Goal: Transaction & Acquisition: Download file/media

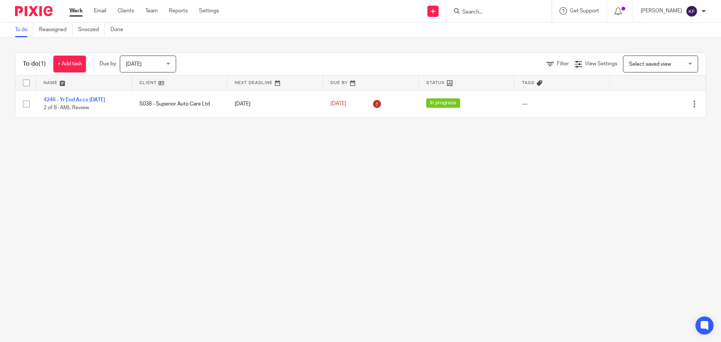
click at [491, 13] on input "Search" at bounding box center [496, 12] width 68 height 7
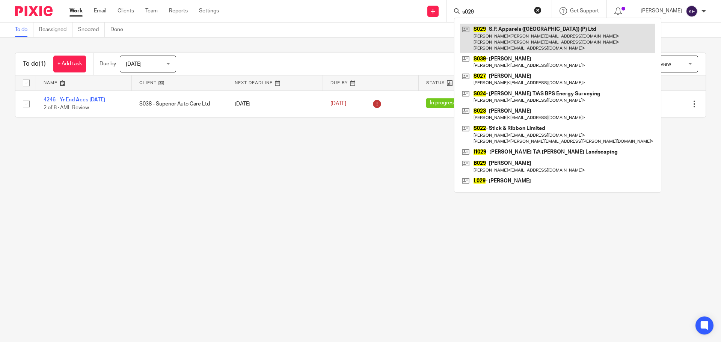
type input "s029"
click at [509, 38] on link at bounding box center [557, 39] width 195 height 30
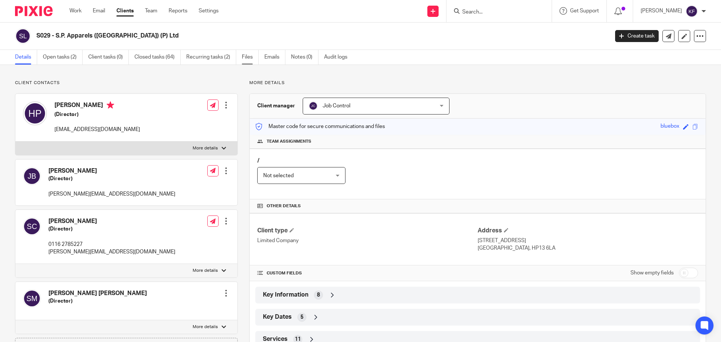
click at [251, 56] on link "Files" at bounding box center [250, 57] width 17 height 15
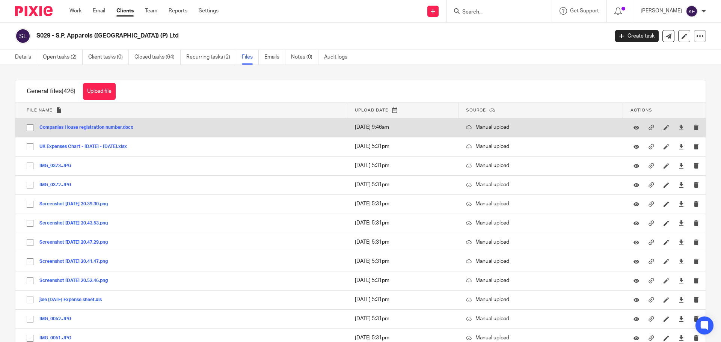
click at [29, 128] on input "checkbox" at bounding box center [30, 128] width 14 height 14
checkbox input "true"
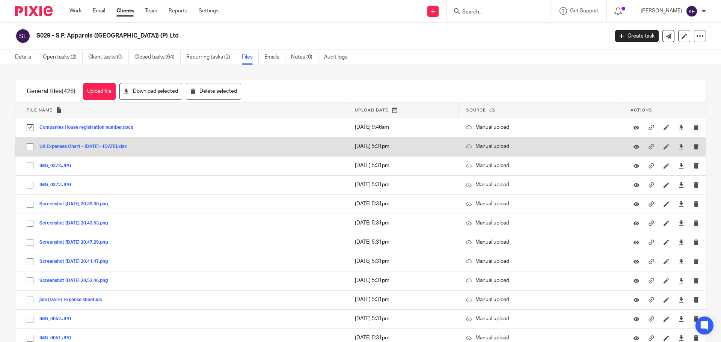
click at [31, 146] on input "checkbox" at bounding box center [30, 147] width 14 height 14
checkbox input "true"
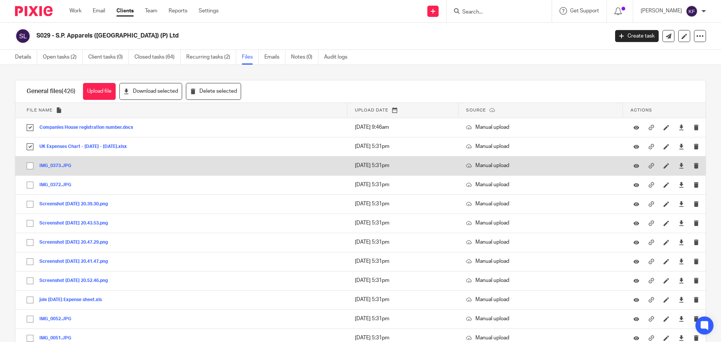
click at [31, 167] on input "checkbox" at bounding box center [30, 166] width 14 height 14
checkbox input "true"
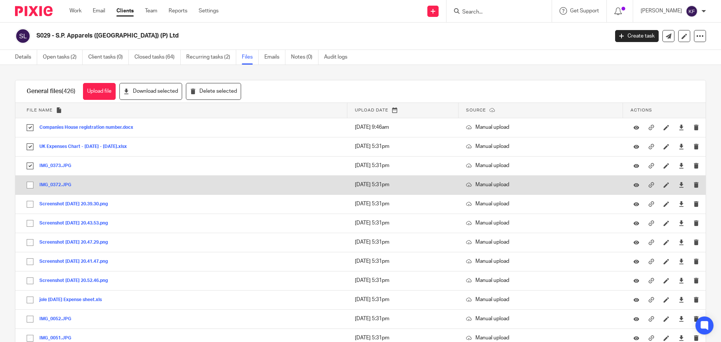
click at [29, 184] on input "checkbox" at bounding box center [30, 185] width 14 height 14
checkbox input "true"
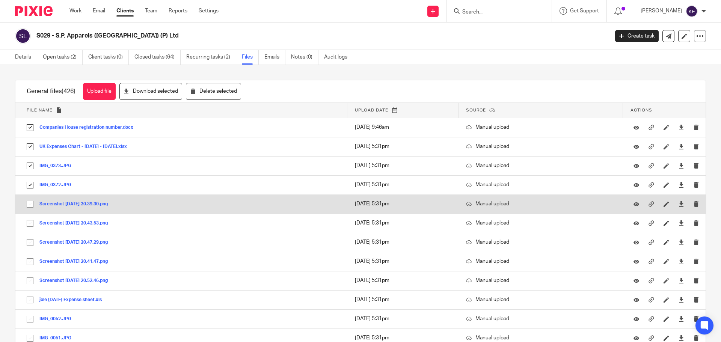
click at [30, 202] on input "checkbox" at bounding box center [30, 204] width 14 height 14
checkbox input "true"
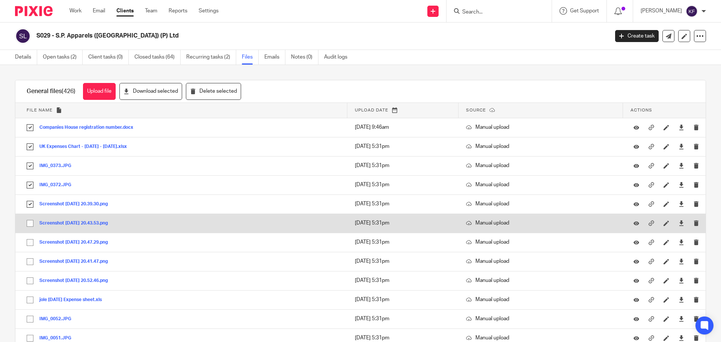
click at [30, 225] on input "checkbox" at bounding box center [30, 223] width 14 height 14
checkbox input "true"
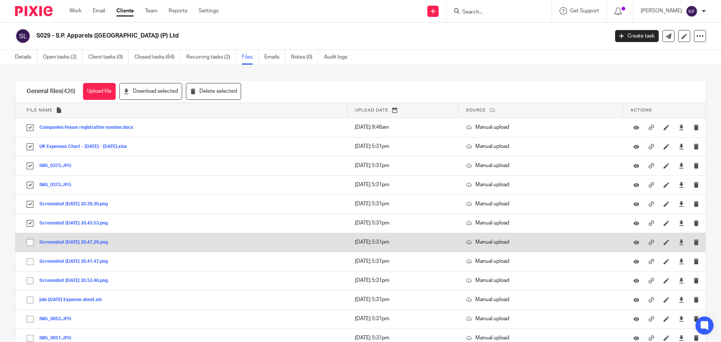
click at [31, 246] on input "checkbox" at bounding box center [30, 243] width 14 height 14
checkbox input "true"
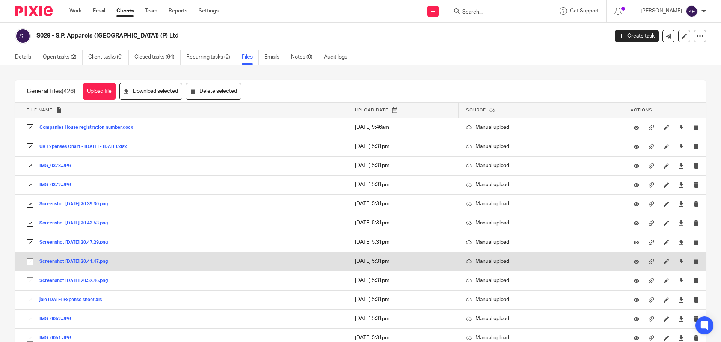
click at [28, 260] on input "checkbox" at bounding box center [30, 262] width 14 height 14
checkbox input "true"
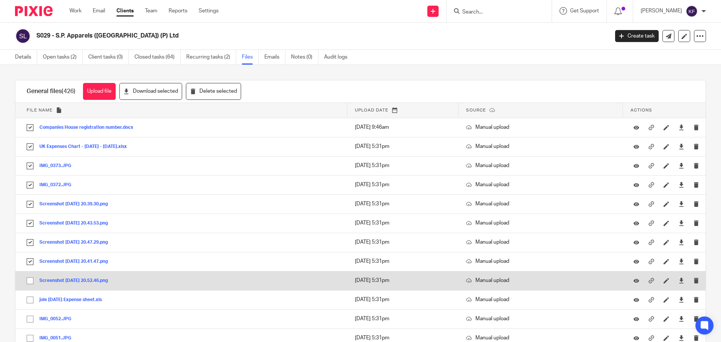
click at [29, 282] on input "checkbox" at bounding box center [30, 281] width 14 height 14
checkbox input "true"
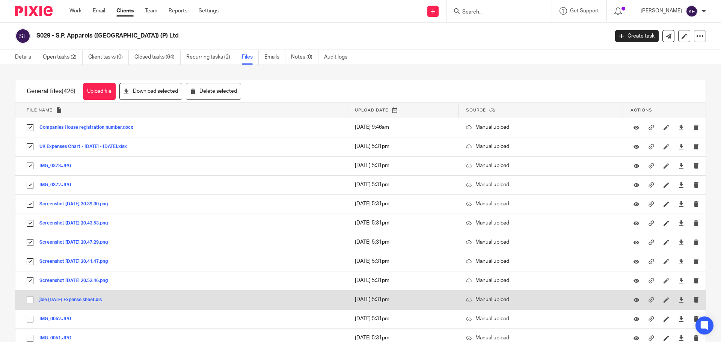
click at [30, 303] on input "checkbox" at bounding box center [30, 300] width 14 height 14
checkbox input "true"
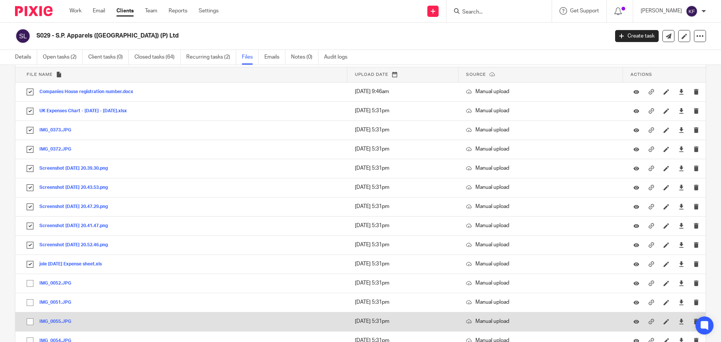
scroll to position [75, 0]
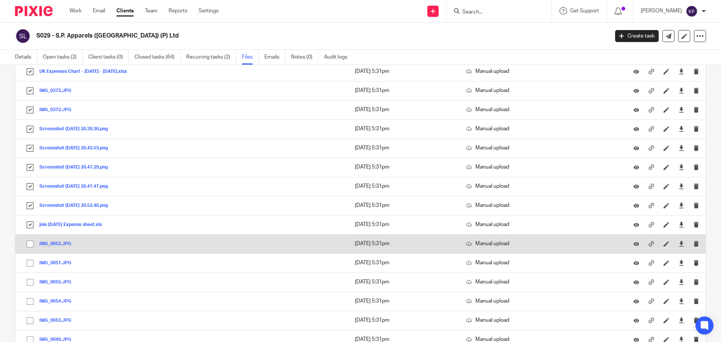
click at [28, 245] on input "checkbox" at bounding box center [30, 244] width 14 height 14
checkbox input "true"
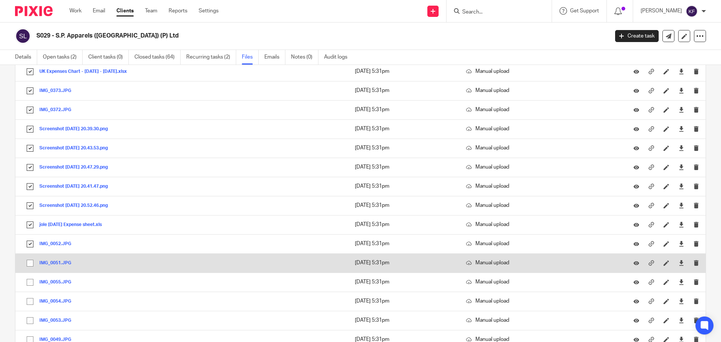
click at [29, 264] on input "checkbox" at bounding box center [30, 263] width 14 height 14
checkbox input "true"
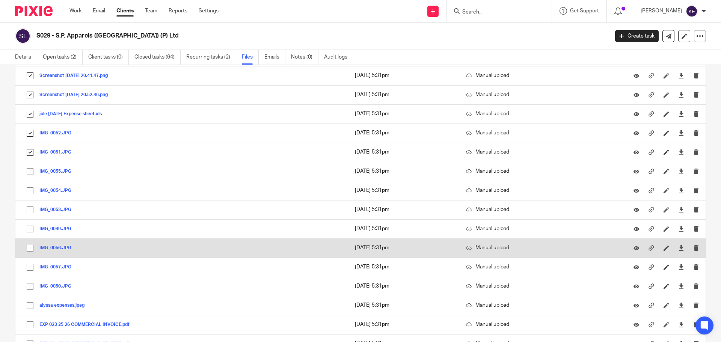
scroll to position [188, 0]
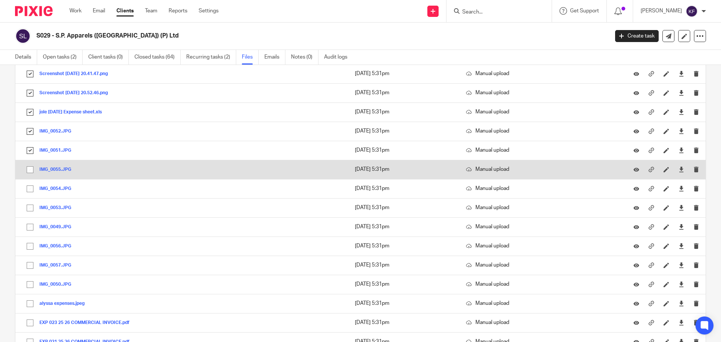
click at [31, 169] on input "checkbox" at bounding box center [30, 170] width 14 height 14
checkbox input "true"
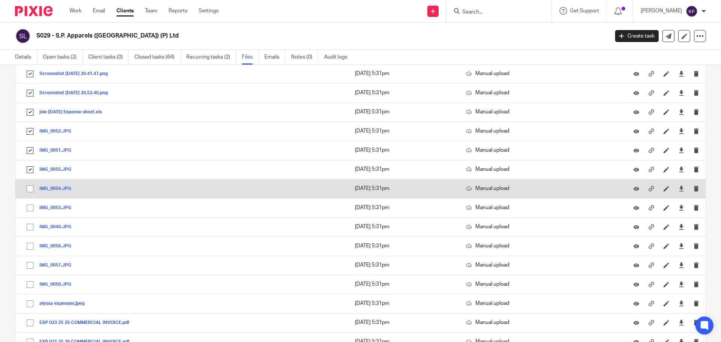
click at [32, 187] on input "checkbox" at bounding box center [30, 189] width 14 height 14
checkbox input "true"
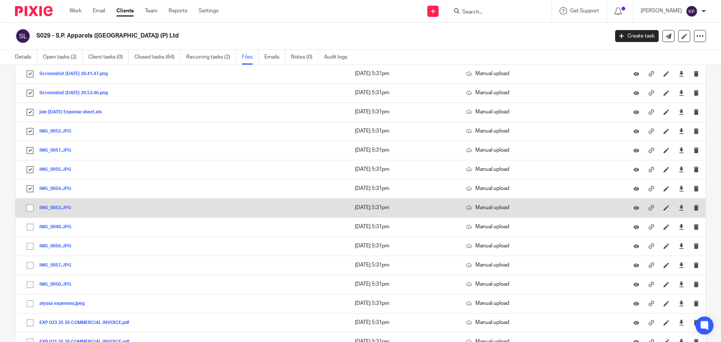
click at [32, 207] on input "checkbox" at bounding box center [30, 208] width 14 height 14
checkbox input "true"
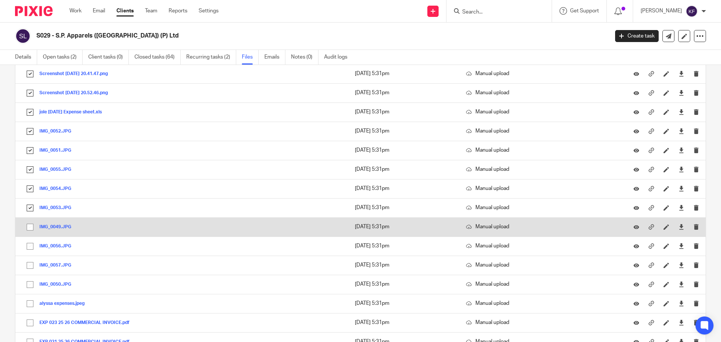
click at [31, 229] on input "checkbox" at bounding box center [30, 227] width 14 height 14
checkbox input "true"
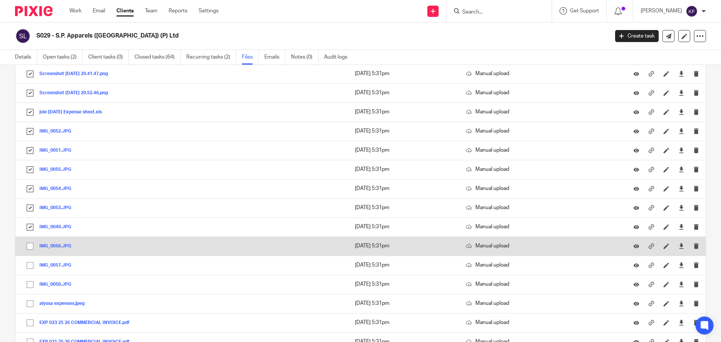
click at [31, 245] on input "checkbox" at bounding box center [30, 246] width 14 height 14
checkbox input "true"
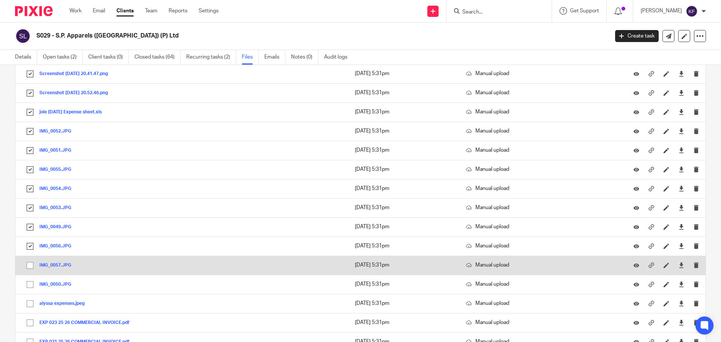
click at [30, 265] on input "checkbox" at bounding box center [30, 265] width 14 height 14
checkbox input "true"
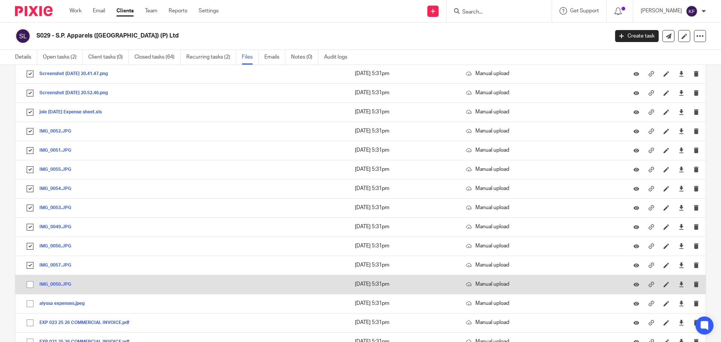
click at [30, 285] on input "checkbox" at bounding box center [30, 285] width 14 height 14
checkbox input "true"
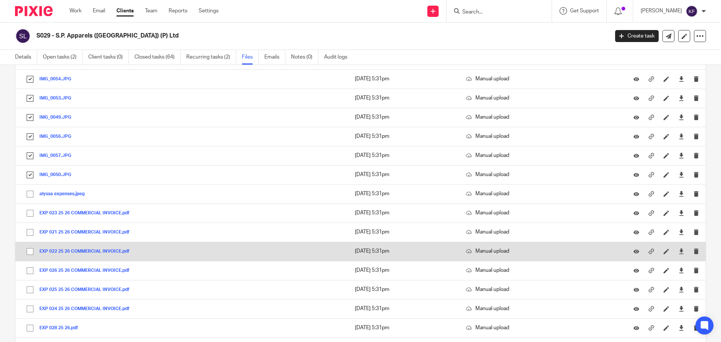
scroll to position [300, 0]
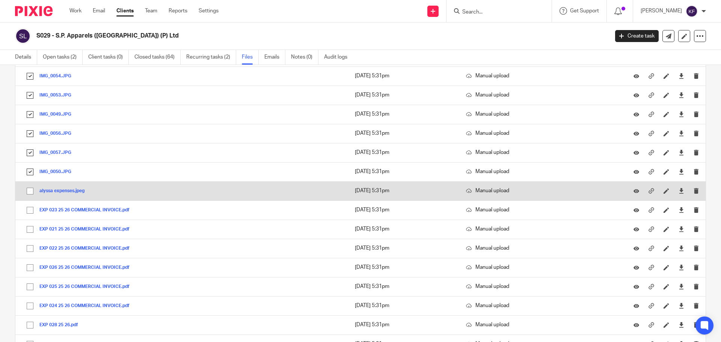
click at [29, 195] on input "checkbox" at bounding box center [30, 191] width 14 height 14
checkbox input "true"
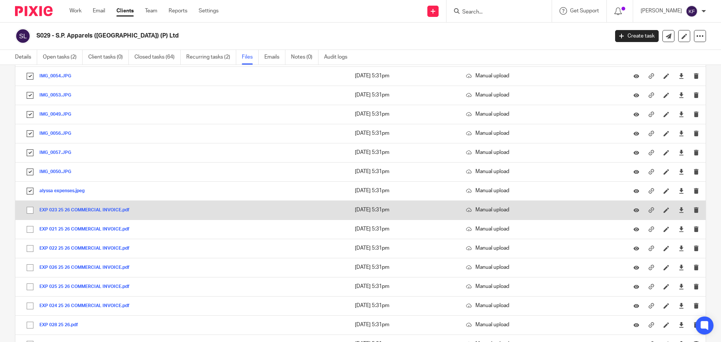
click at [29, 207] on input "checkbox" at bounding box center [30, 210] width 14 height 14
checkbox input "true"
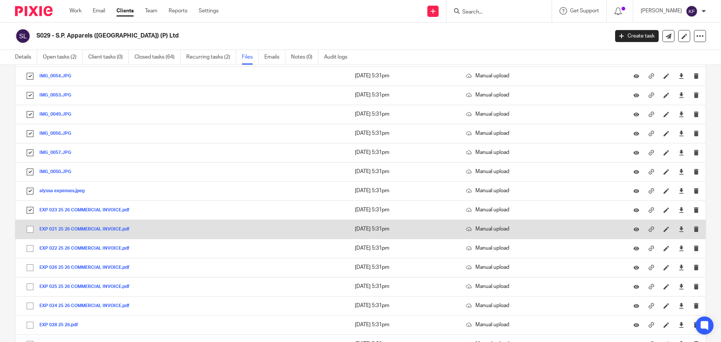
click at [28, 229] on input "checkbox" at bounding box center [30, 229] width 14 height 14
checkbox input "true"
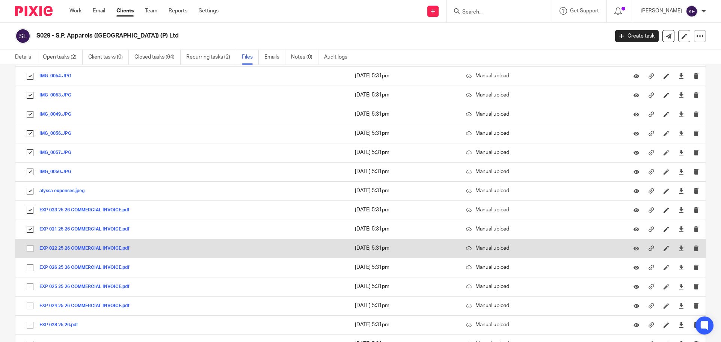
click at [29, 247] on input "checkbox" at bounding box center [30, 249] width 14 height 14
checkbox input "true"
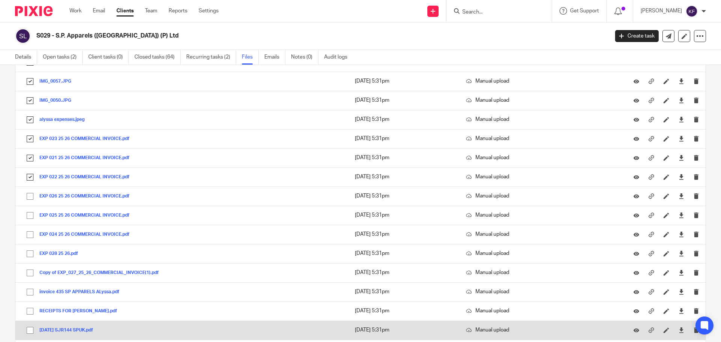
scroll to position [451, 0]
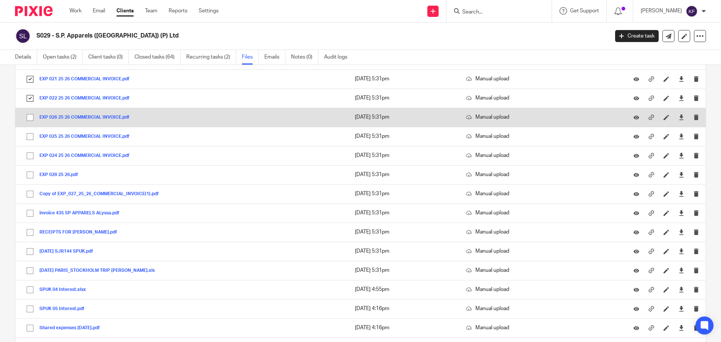
click at [31, 118] on input "checkbox" at bounding box center [30, 117] width 14 height 14
checkbox input "true"
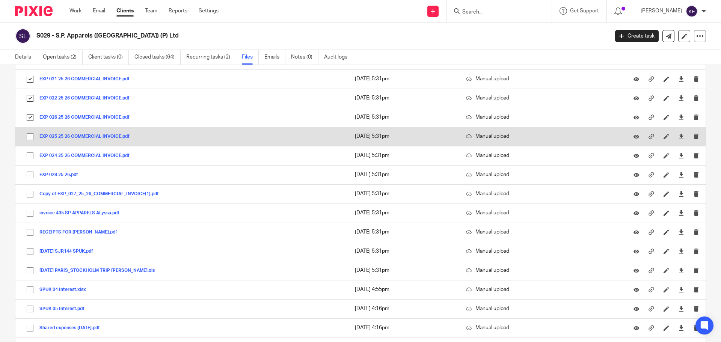
click at [31, 136] on input "checkbox" at bounding box center [30, 137] width 14 height 14
checkbox input "true"
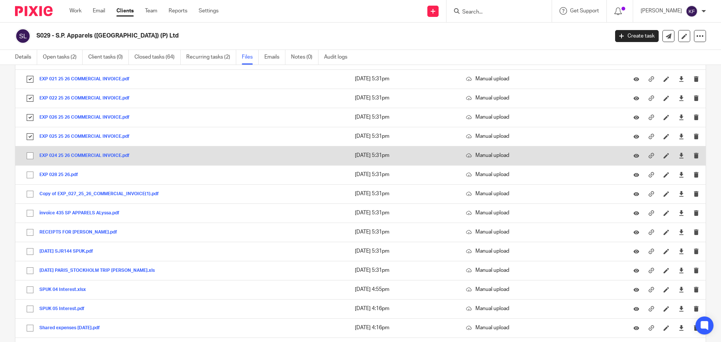
click at [29, 154] on input "checkbox" at bounding box center [30, 156] width 14 height 14
checkbox input "true"
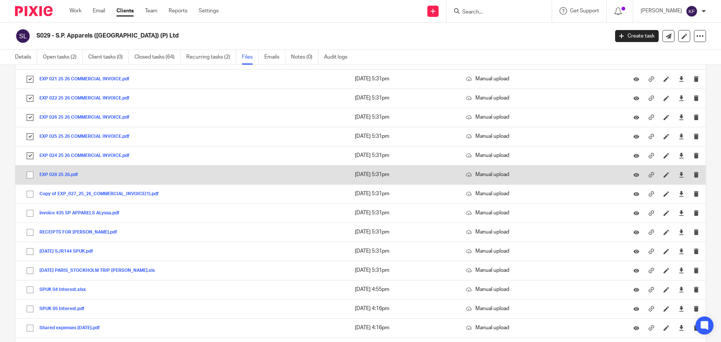
click at [27, 177] on input "checkbox" at bounding box center [30, 175] width 14 height 14
checkbox input "true"
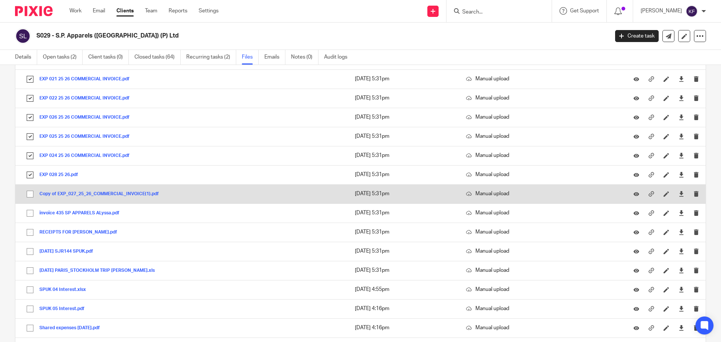
click at [30, 196] on input "checkbox" at bounding box center [30, 194] width 14 height 14
checkbox input "true"
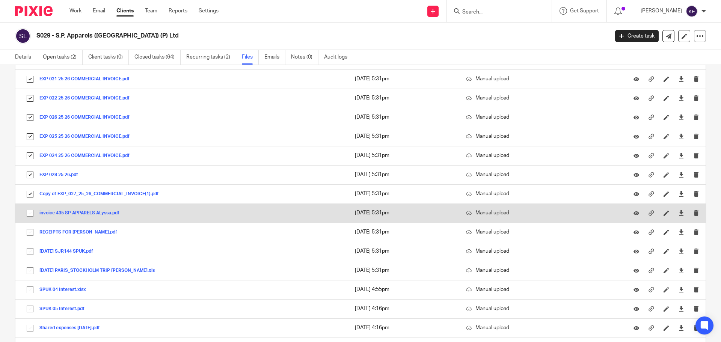
click at [31, 212] on input "checkbox" at bounding box center [30, 213] width 14 height 14
checkbox input "true"
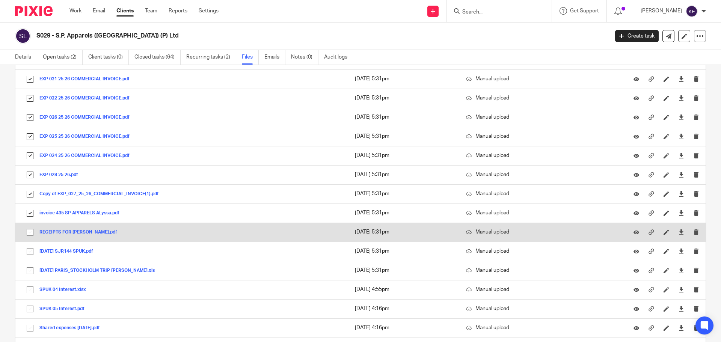
click at [30, 234] on input "checkbox" at bounding box center [30, 232] width 14 height 14
checkbox input "true"
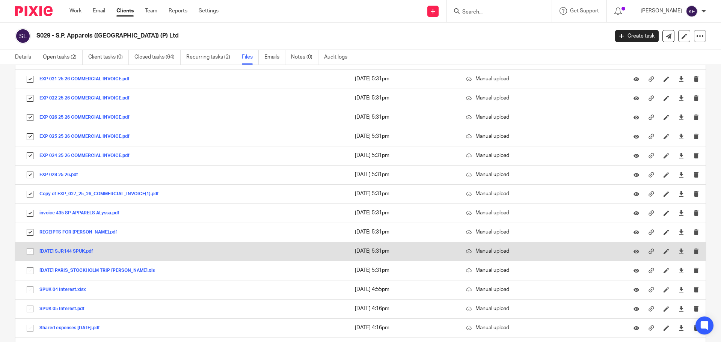
click at [30, 253] on input "checkbox" at bounding box center [30, 252] width 14 height 14
checkbox input "true"
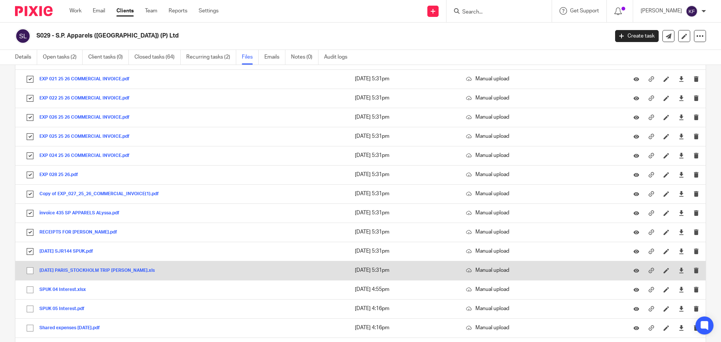
click at [30, 271] on input "checkbox" at bounding box center [30, 271] width 14 height 14
checkbox input "true"
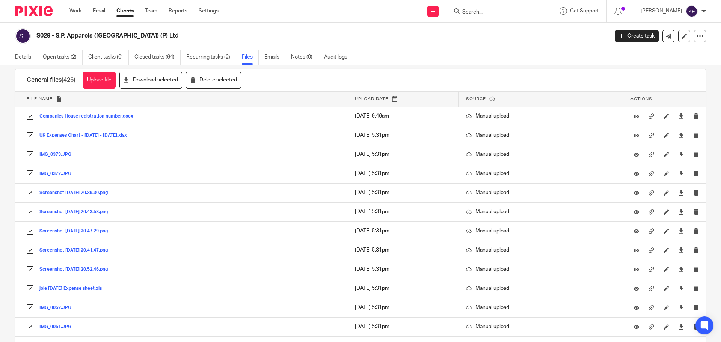
scroll to position [0, 0]
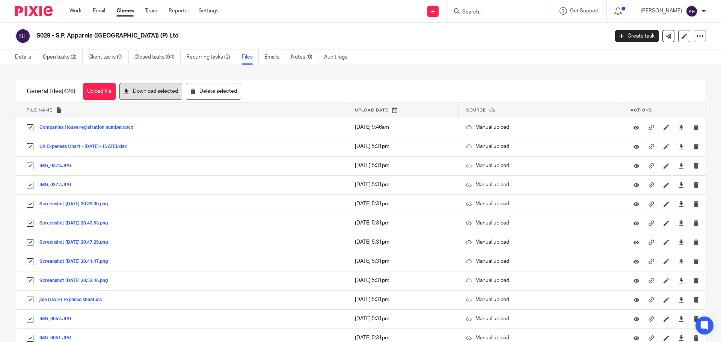
click at [174, 90] on button "Download selected" at bounding box center [150, 91] width 63 height 17
click at [38, 12] on img at bounding box center [34, 11] width 38 height 10
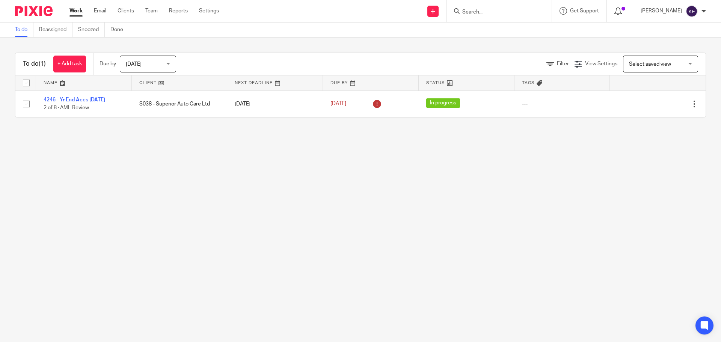
click at [616, 12] on icon at bounding box center [618, 12] width 8 height 8
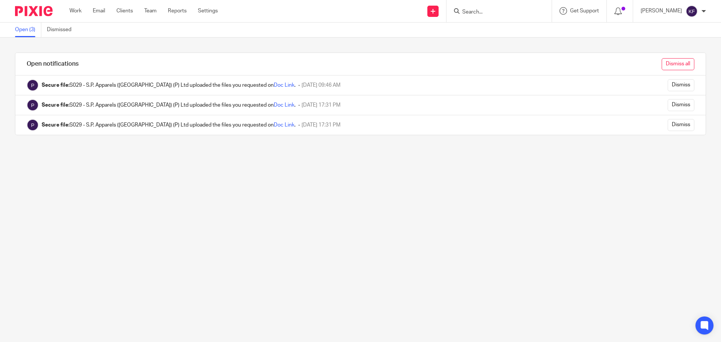
click at [672, 65] on input "Dismiss all" at bounding box center [678, 64] width 33 height 12
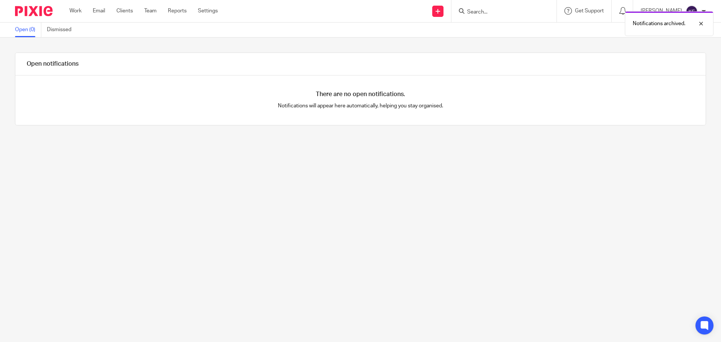
click at [35, 9] on img at bounding box center [34, 11] width 38 height 10
